Goal: Transaction & Acquisition: Purchase product/service

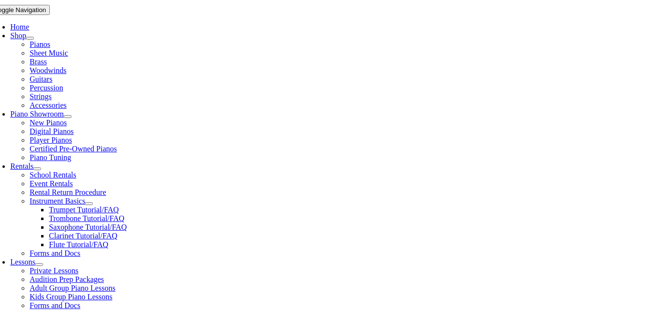
scroll to position [220, 0]
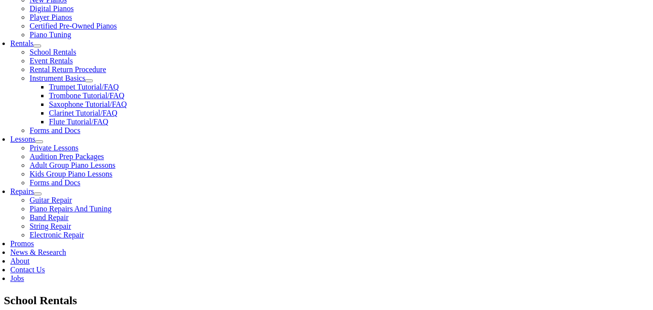
scroll to position [312, 0]
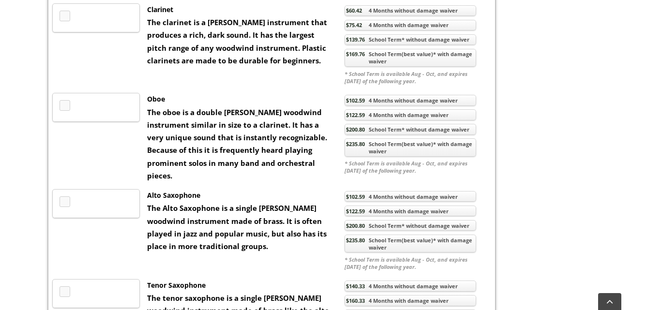
scroll to position [907, 0]
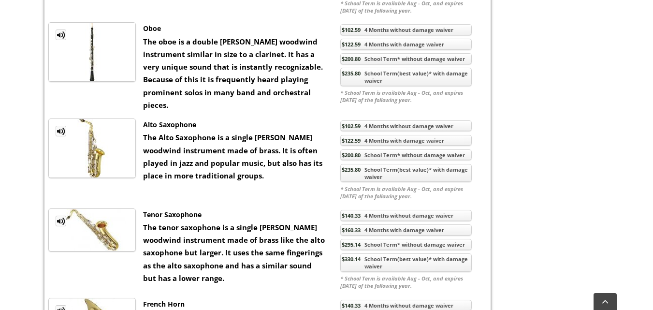
click at [437, 132] on link "$102.59 4 Months without damage waiver" at bounding box center [406, 125] width 132 height 11
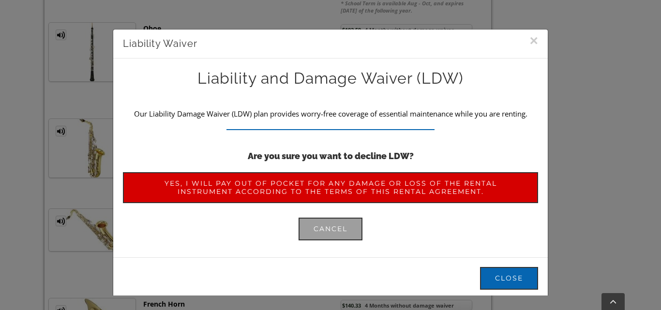
click at [189, 189] on span "Yes, I will pay out of pocket for any damage or loss of the rental instrument a…" at bounding box center [330, 187] width 385 height 16
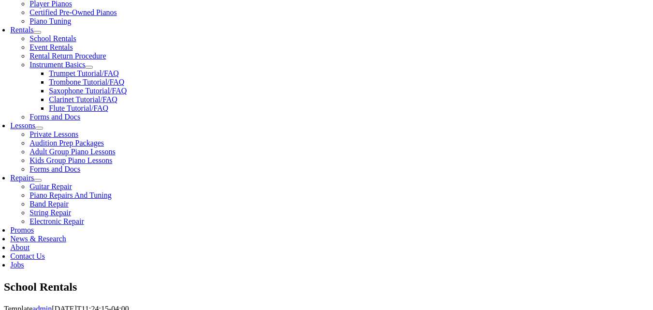
scroll to position [333, 0]
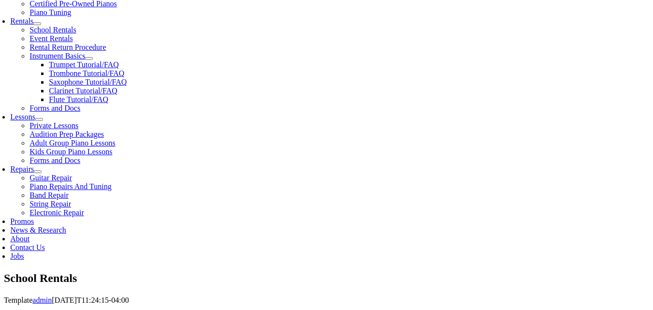
checkbox input"] "true"
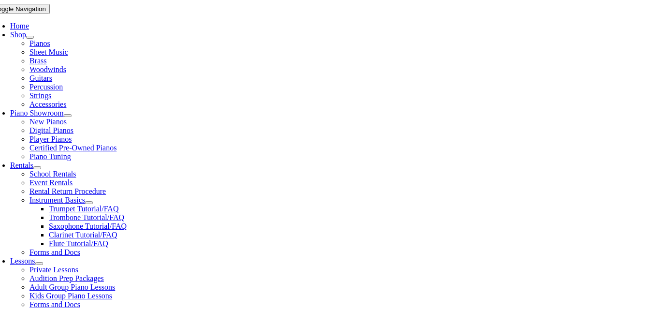
scroll to position [225, 0]
